Goal: Information Seeking & Learning: Understand process/instructions

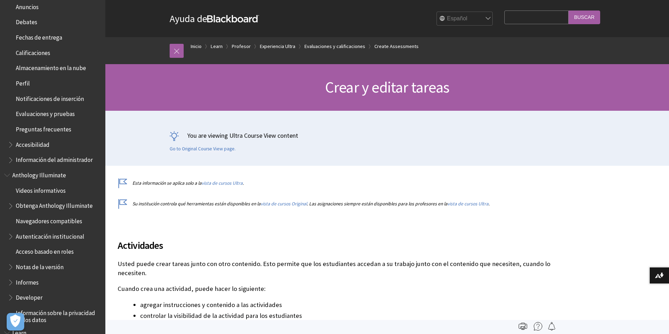
click at [504, 18] on input "Search Query" at bounding box center [536, 18] width 64 height 14
type input "descargar entregas actividad"
click at [583, 20] on input "Buscar" at bounding box center [584, 18] width 32 height 14
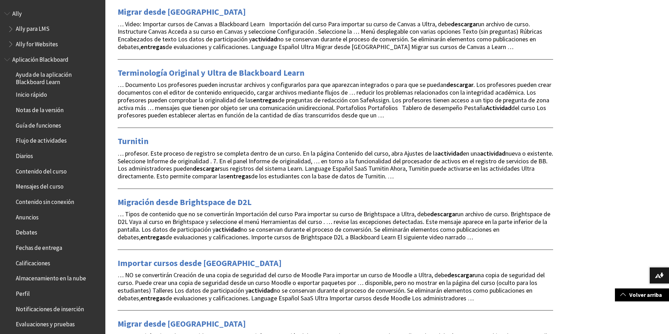
scroll to position [842, 0]
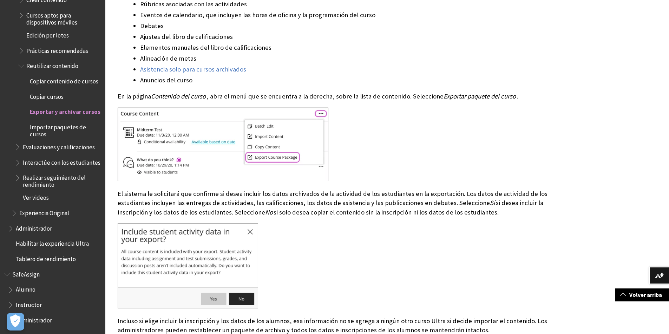
scroll to position [281, 0]
